Goal: Transaction & Acquisition: Obtain resource

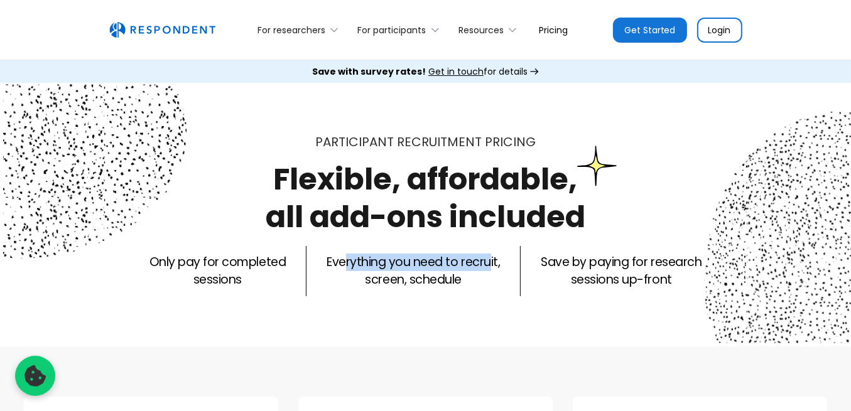
drag, startPoint x: 345, startPoint y: 261, endPoint x: 489, endPoint y: 259, distance: 143.8
click at [489, 259] on p "Everything you need to recruit, screen, schedule" at bounding box center [413, 271] width 173 height 35
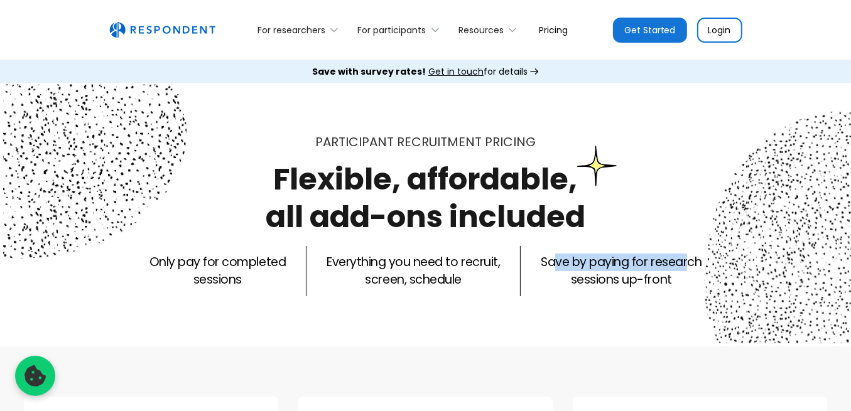
drag, startPoint x: 553, startPoint y: 261, endPoint x: 685, endPoint y: 262, distance: 132.5
click at [685, 262] on p "Save by paying for research sessions up-front" at bounding box center [621, 271] width 161 height 35
drag, startPoint x: 600, startPoint y: 281, endPoint x: 692, endPoint y: 280, distance: 91.7
click at [692, 280] on p "Save by paying for research sessions up-front" at bounding box center [621, 271] width 161 height 35
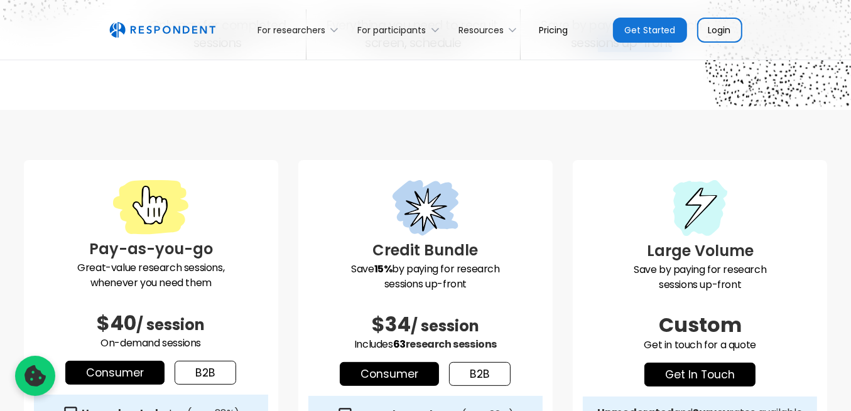
scroll to position [251, 0]
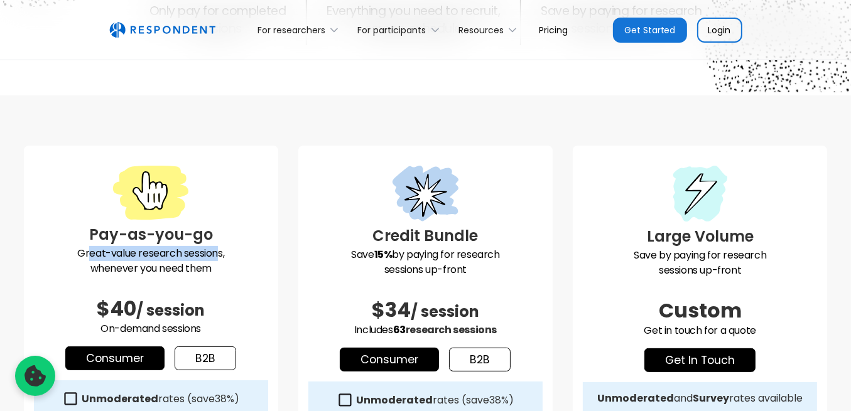
drag, startPoint x: 88, startPoint y: 251, endPoint x: 219, endPoint y: 253, distance: 131.3
click at [219, 253] on p "Great-value research sessions, whenever you need them" at bounding box center [151, 261] width 234 height 30
drag, startPoint x: 137, startPoint y: 264, endPoint x: 208, endPoint y: 266, distance: 71.0
click at [208, 266] on p "Great-value research sessions, whenever you need them" at bounding box center [151, 261] width 234 height 30
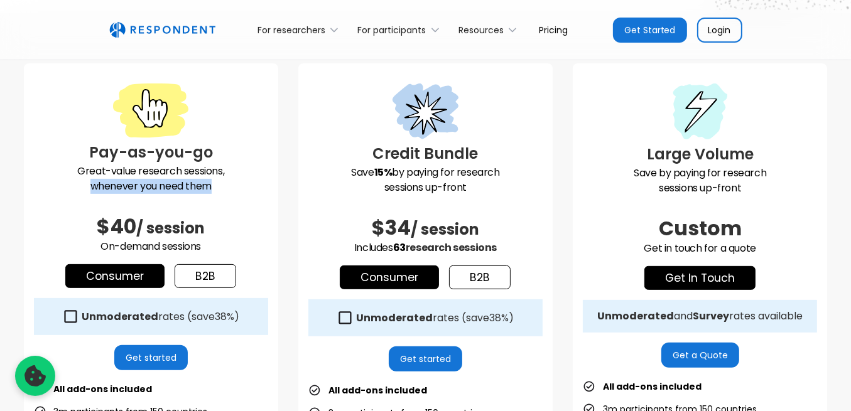
scroll to position [335, 0]
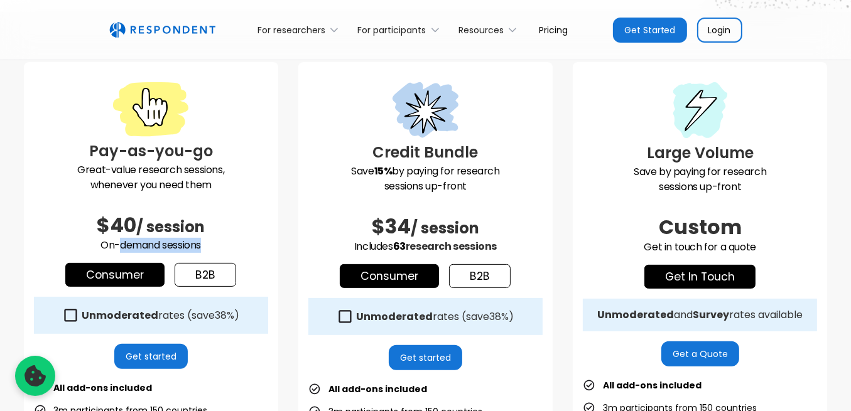
drag, startPoint x: 121, startPoint y: 244, endPoint x: 212, endPoint y: 242, distance: 90.5
click at [212, 242] on p "On-demand sessions" at bounding box center [151, 245] width 234 height 15
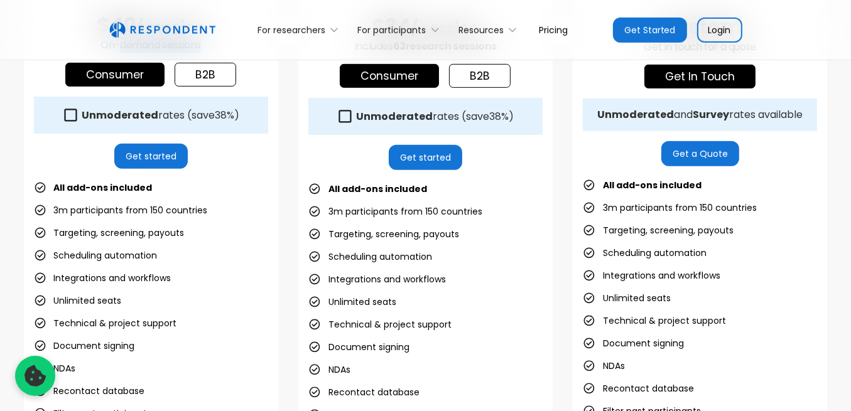
scroll to position [544, 0]
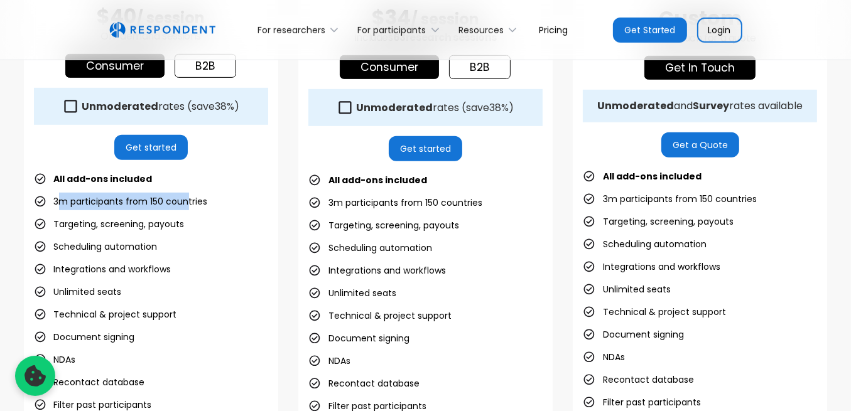
drag, startPoint x: 77, startPoint y: 197, endPoint x: 187, endPoint y: 200, distance: 109.9
click at [187, 200] on li "3m participants from 150 countries" at bounding box center [121, 202] width 174 height 18
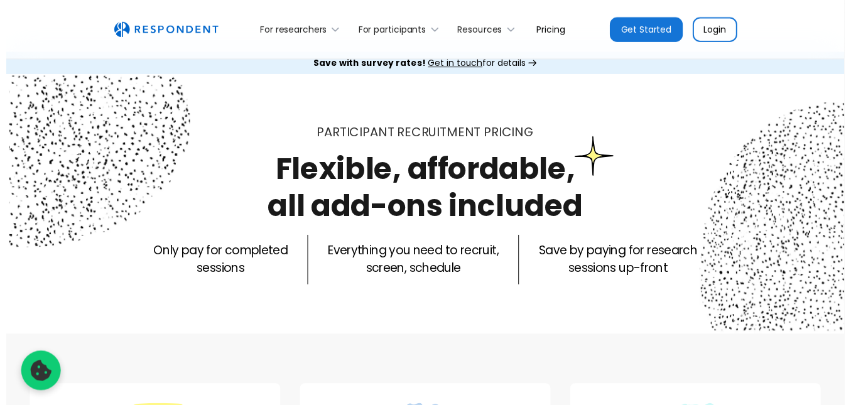
scroll to position [0, 0]
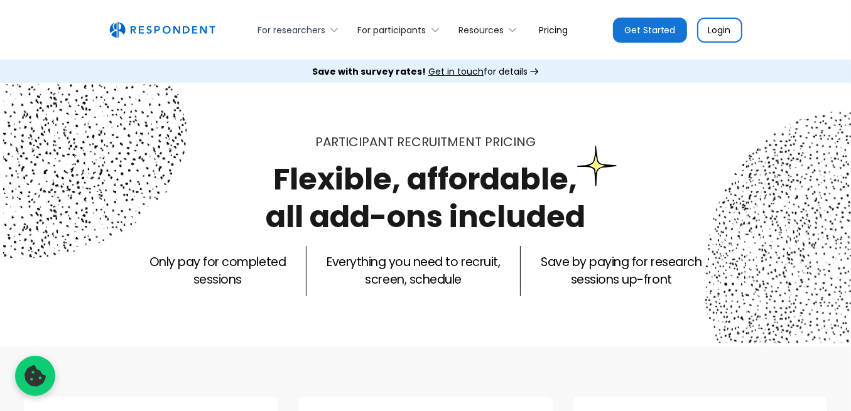
click at [323, 26] on div "For researchers" at bounding box center [291, 30] width 68 height 13
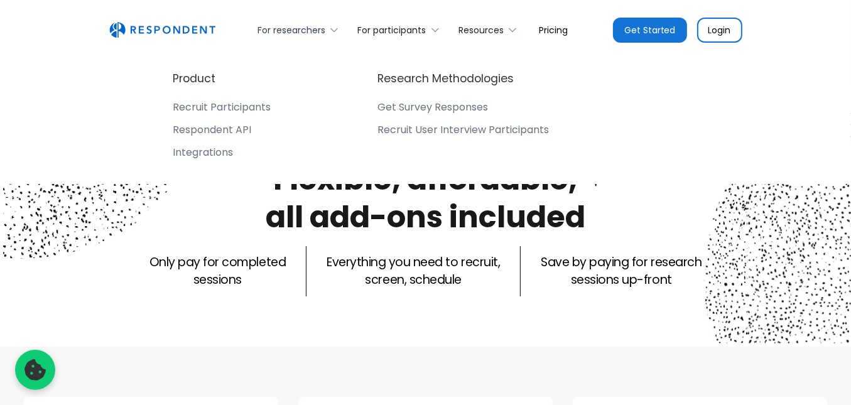
click at [300, 30] on div "For researchers" at bounding box center [291, 30] width 68 height 13
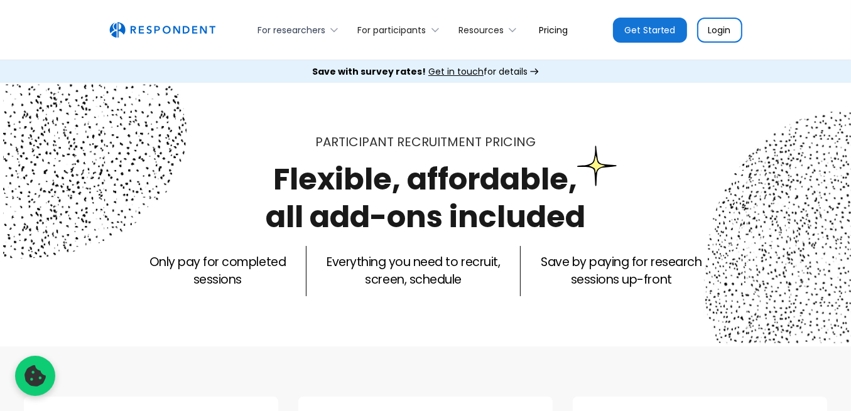
click at [271, 27] on div "For researchers" at bounding box center [291, 30] width 68 height 13
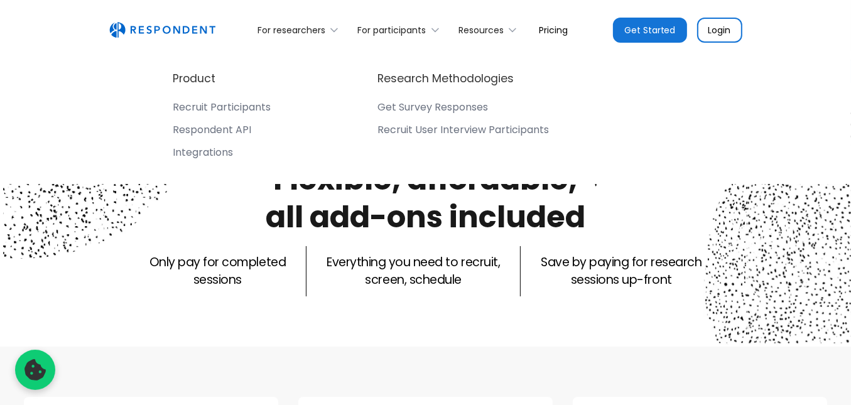
click at [425, 107] on div "Get Survey Responses" at bounding box center [432, 107] width 111 height 13
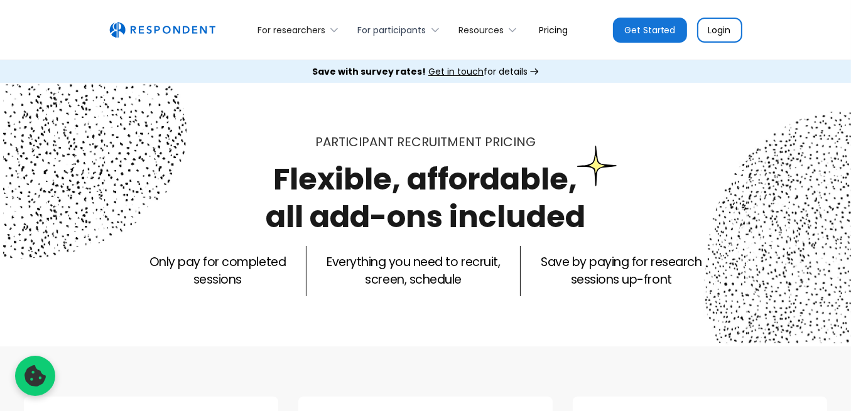
click at [434, 35] on icon at bounding box center [435, 30] width 13 height 13
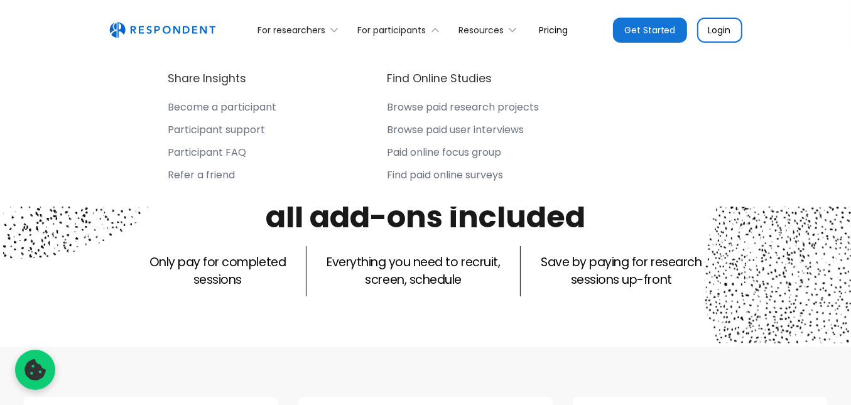
click at [440, 109] on div "Browse paid research projects" at bounding box center [463, 107] width 152 height 13
